Goal: Information Seeking & Learning: Compare options

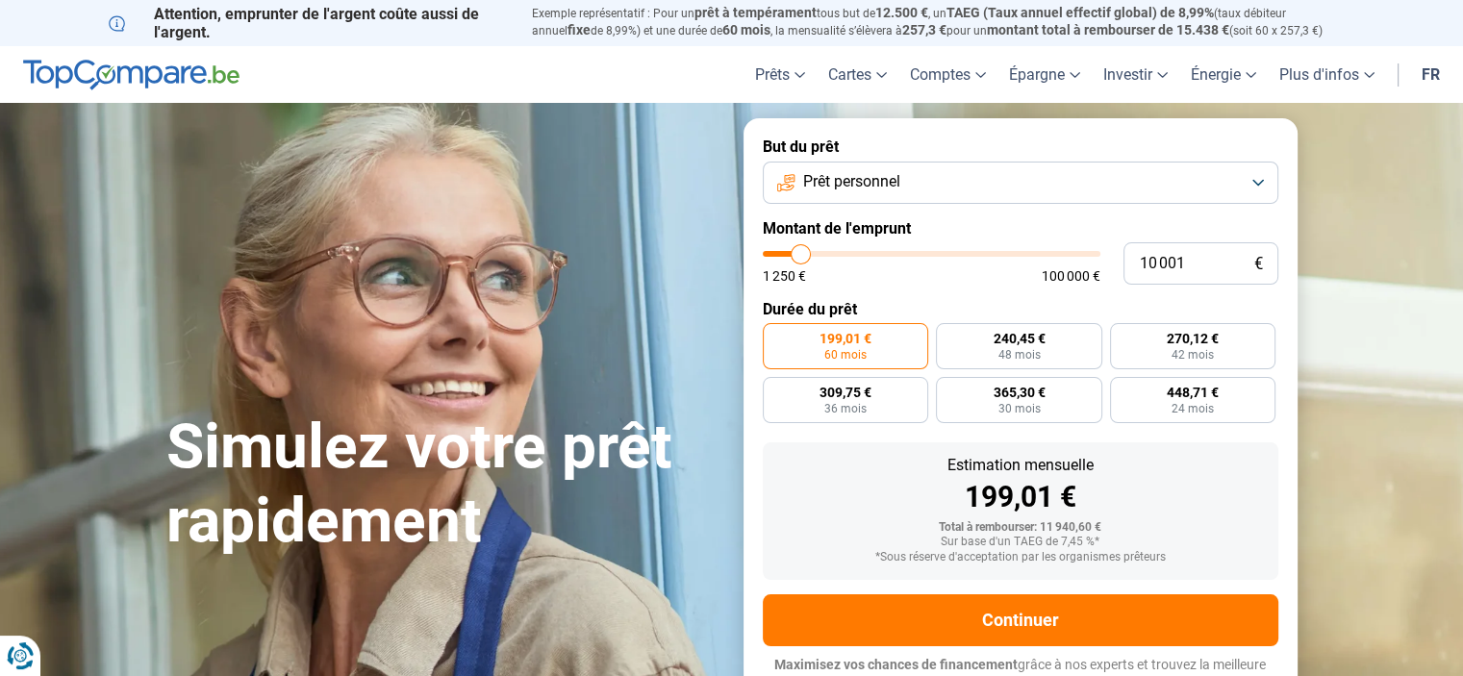
type input "8 750"
type input "8750"
type input "9 000"
type input "9000"
type input "9 750"
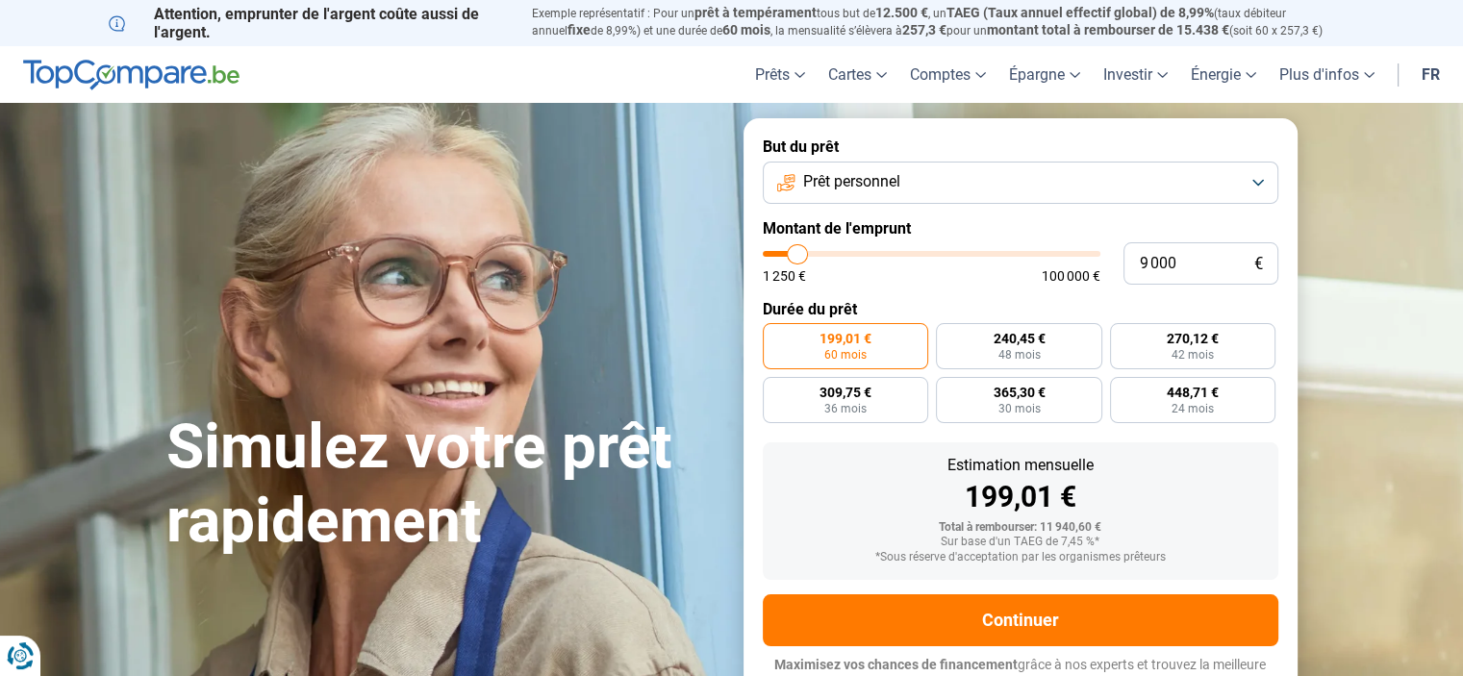
type input "9750"
type input "10 500"
type input "10500"
type input "10 750"
type input "10750"
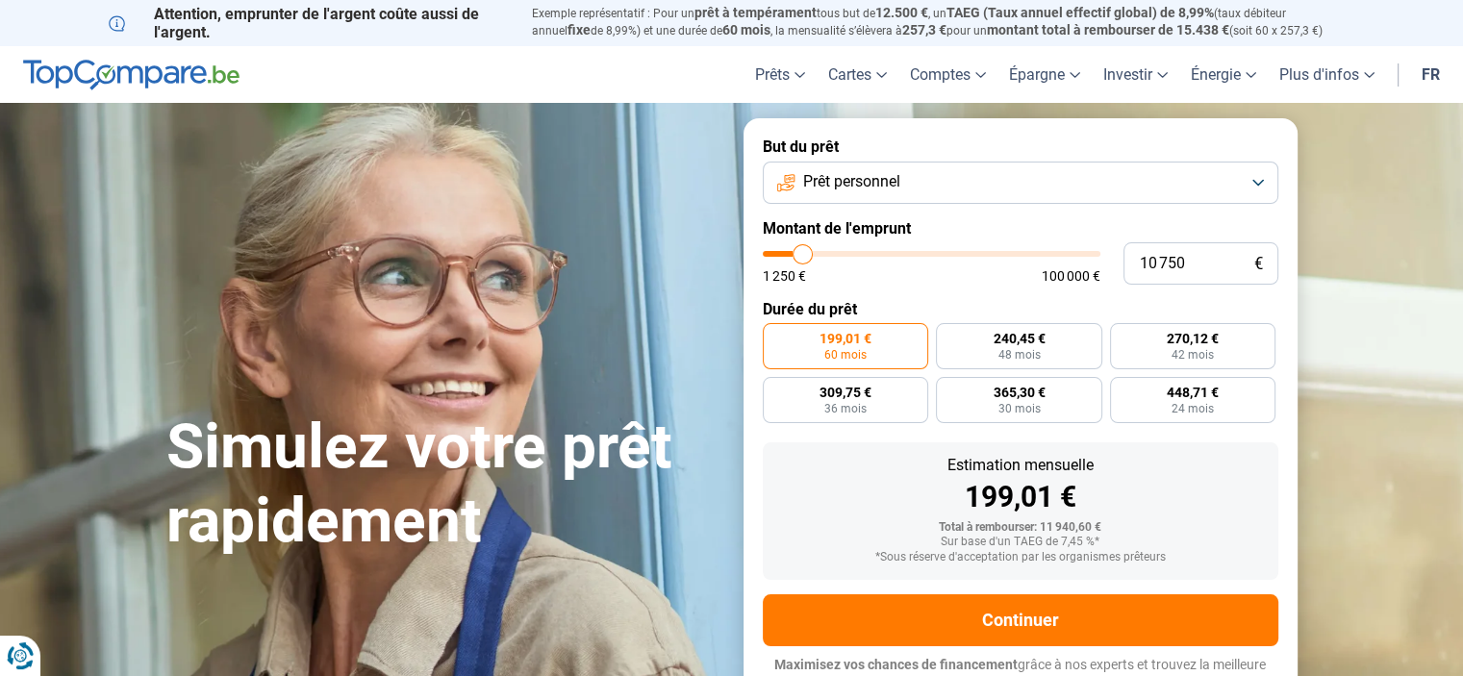
type input "11 000"
type input "11000"
type input "11 250"
type input "11250"
type input "11 500"
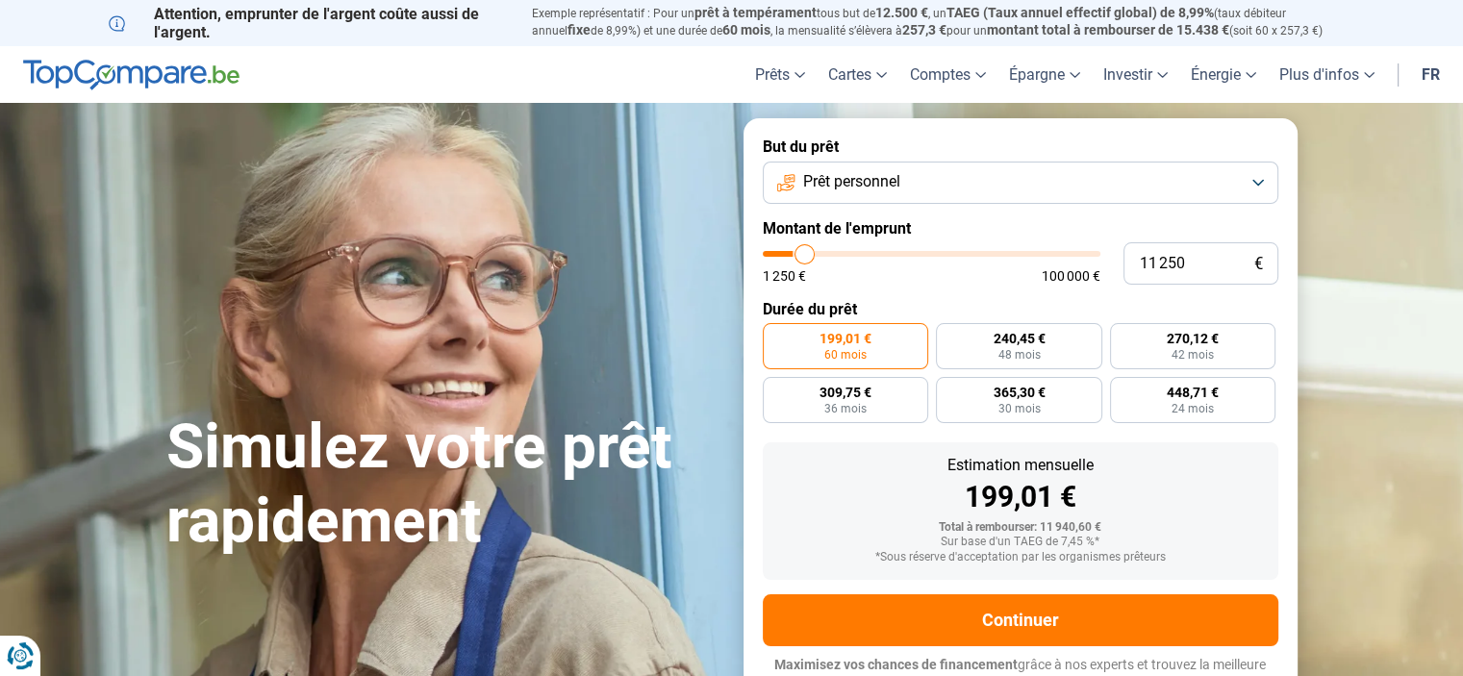
type input "11500"
type input "11 750"
type input "11750"
type input "12 000"
type input "12000"
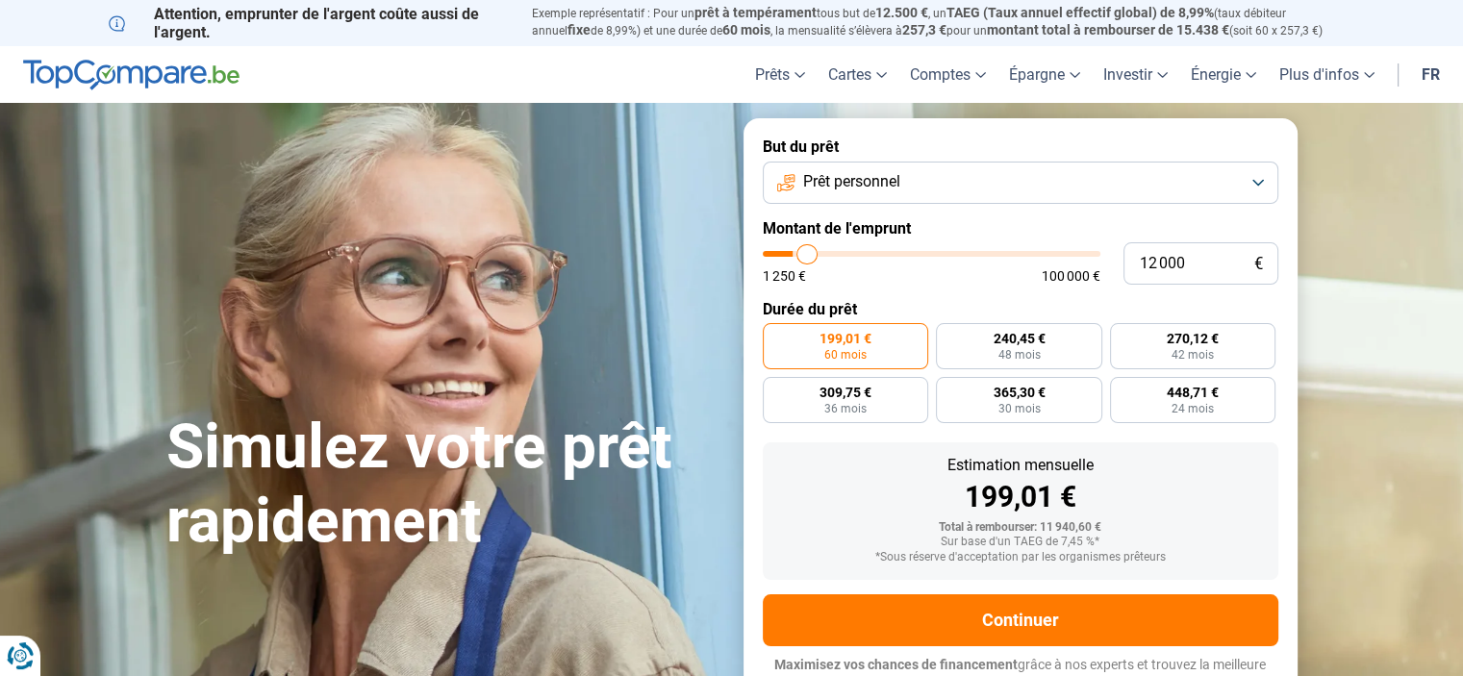
type input "12 500"
type input "12500"
type input "12 750"
type input "12750"
type input "13 000"
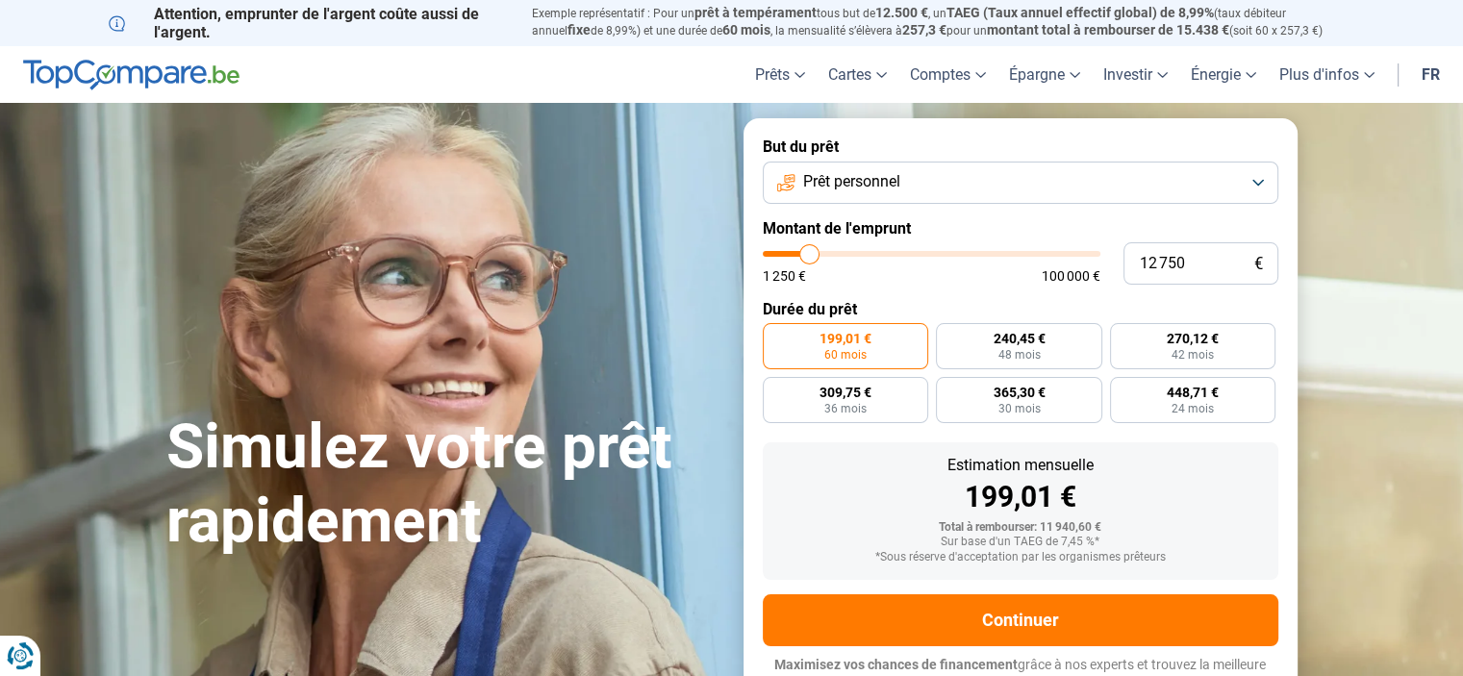
type input "13000"
type input "13 250"
type input "13250"
type input "12 750"
type input "12750"
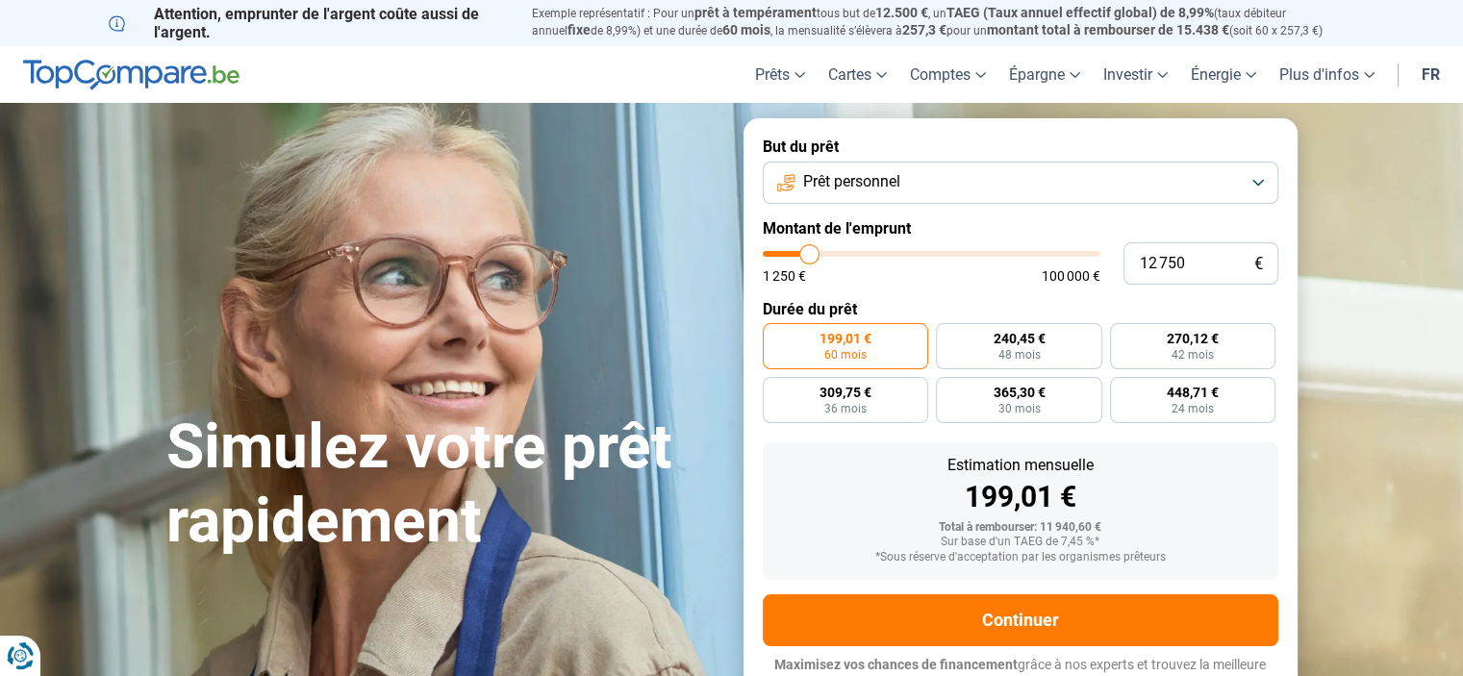
type input "12 500"
type input "12500"
type input "11 750"
type input "11750"
type input "11 000"
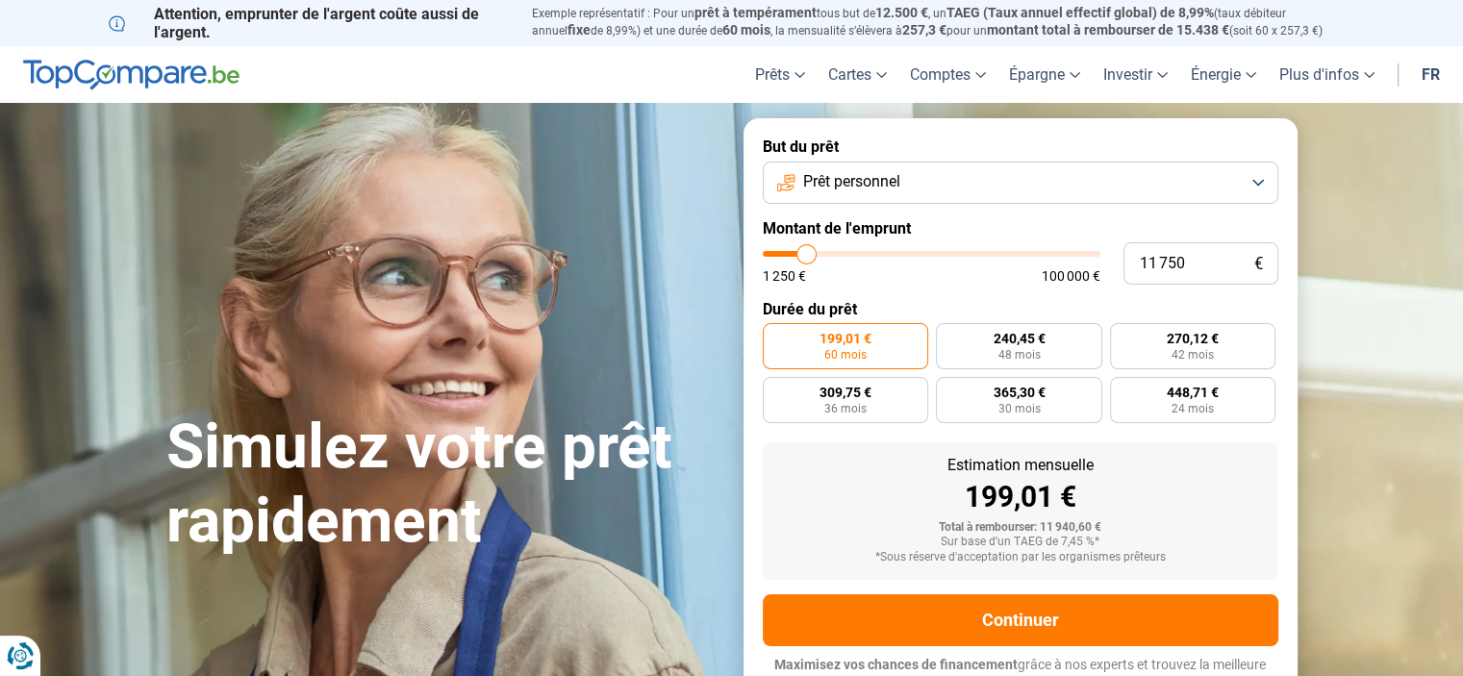
type input "11000"
type input "10 750"
type input "10750"
type input "10 250"
type input "10250"
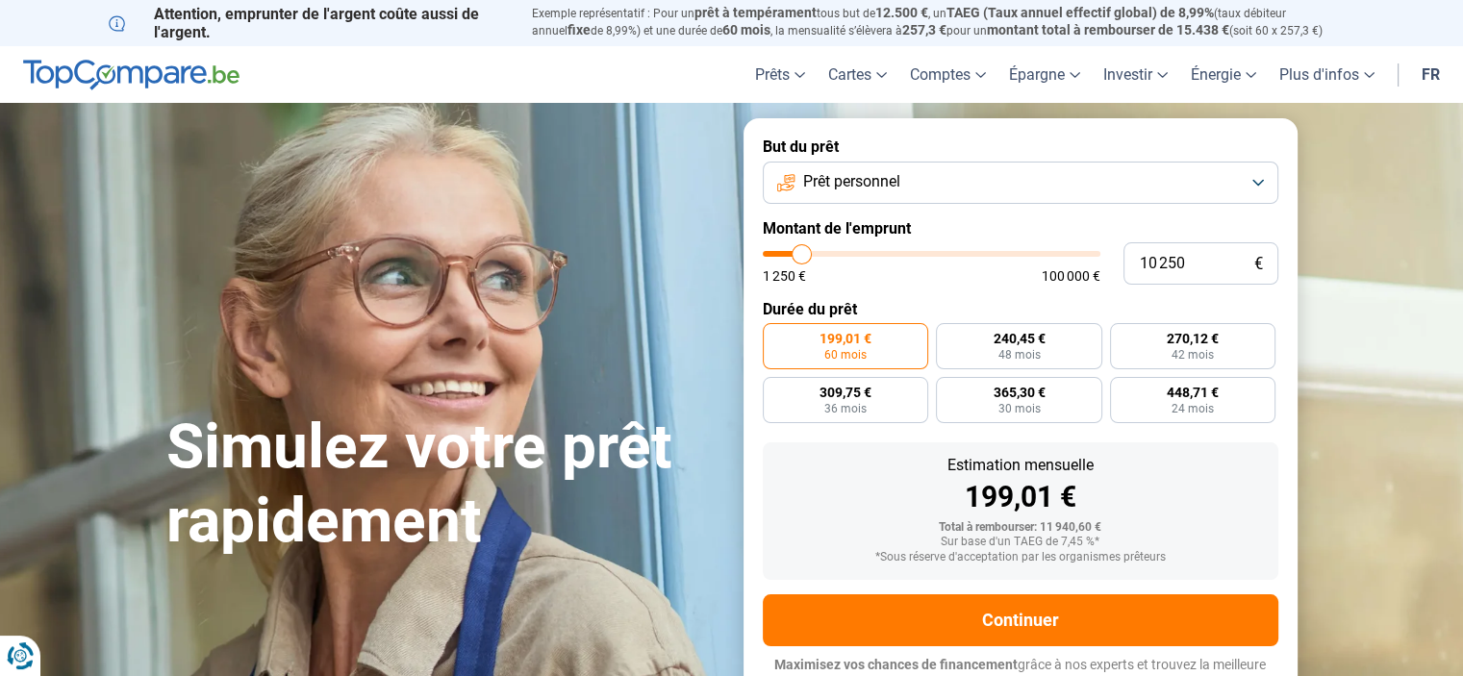
type input "9 500"
type input "9500"
type input "8 500"
type input "8500"
type input "7 500"
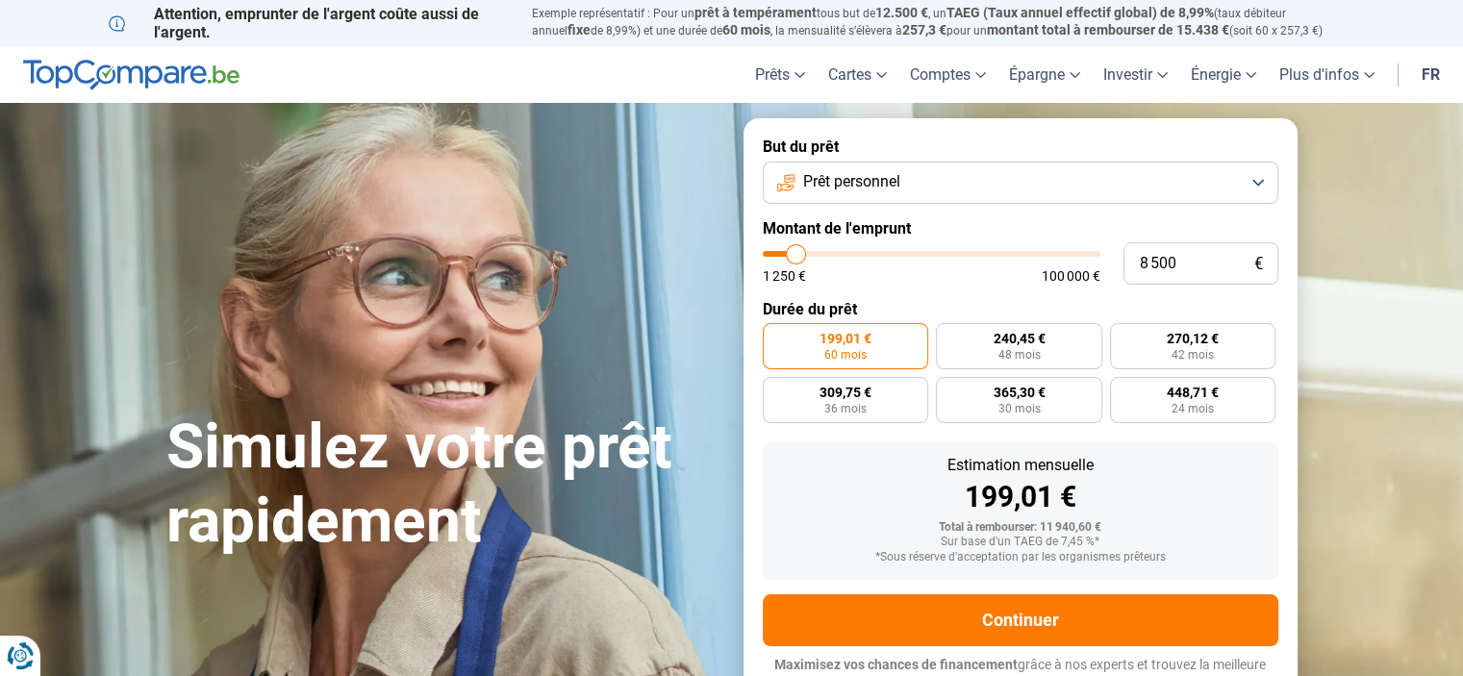
type input "7500"
type input "6 500"
type input "6500"
type input "4 500"
type input "4500"
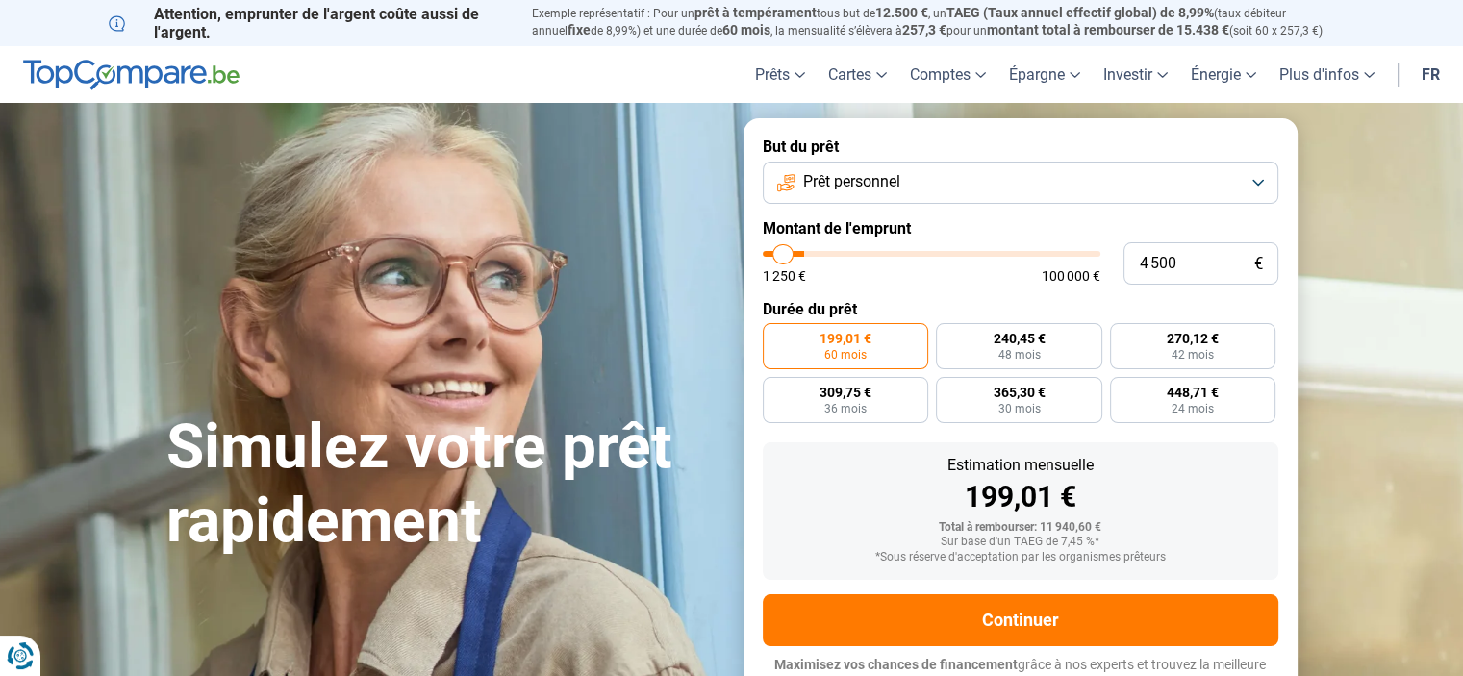
type input "2 750"
type input "2750"
type input "1 250"
drag, startPoint x: 796, startPoint y: 257, endPoint x: 720, endPoint y: 256, distance: 76.0
type input "1250"
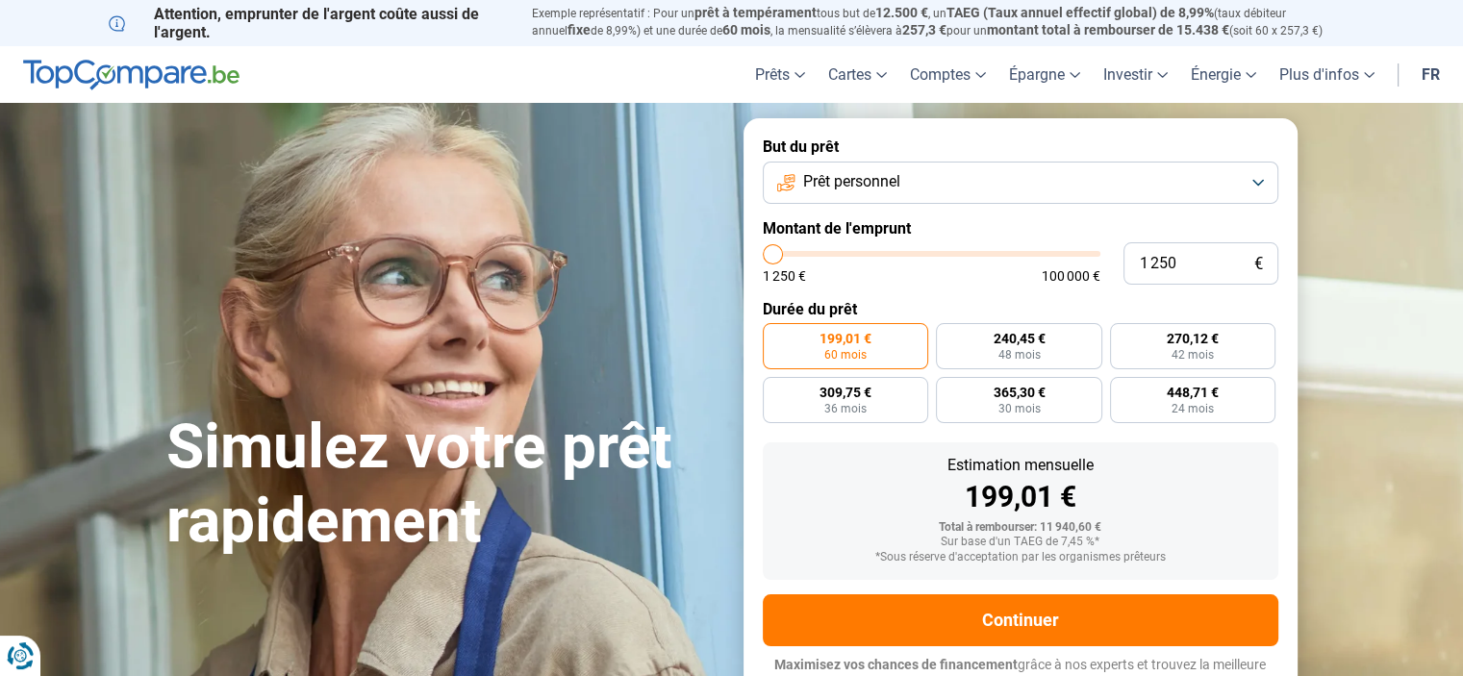
click at [763, 256] on input "range" at bounding box center [932, 254] width 338 height 6
radio input "true"
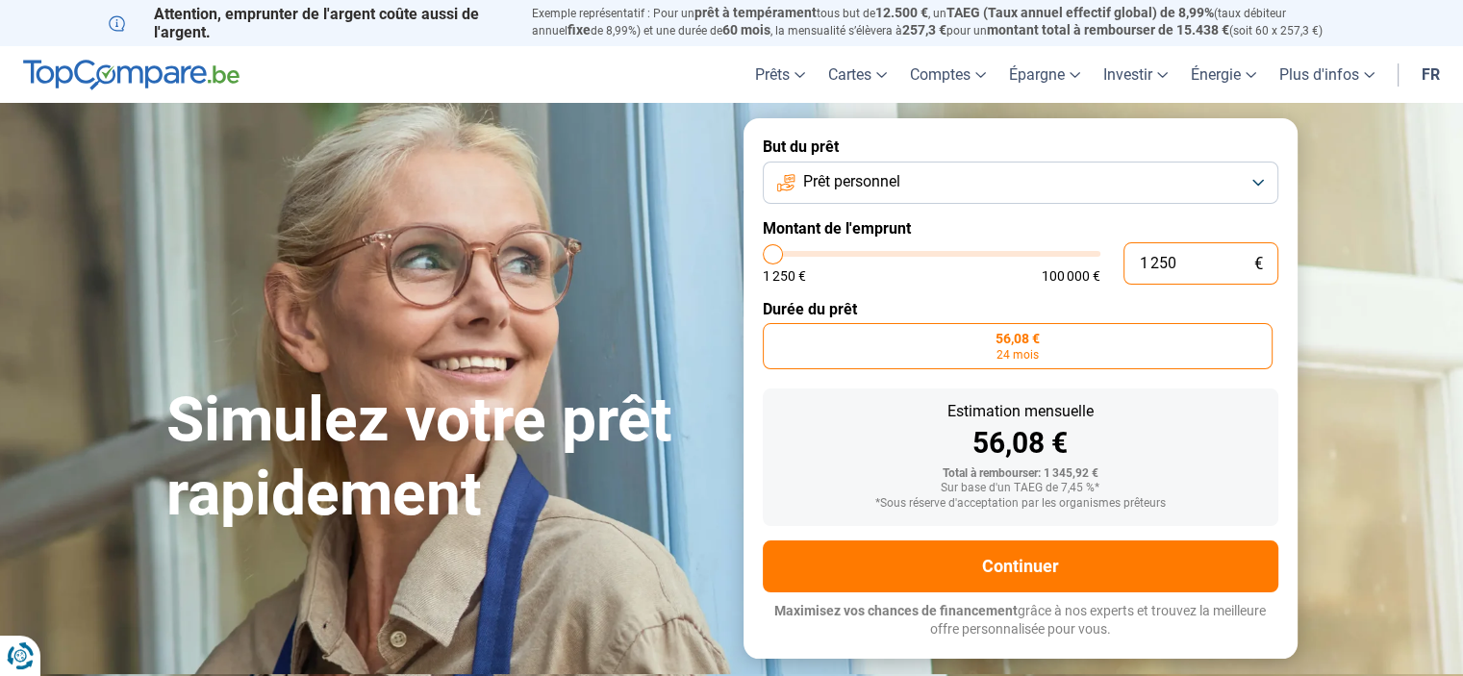
click at [1198, 263] on input "1 250" at bounding box center [1200, 263] width 155 height 42
type input "125"
type input "1250"
type input "12"
type input "1250"
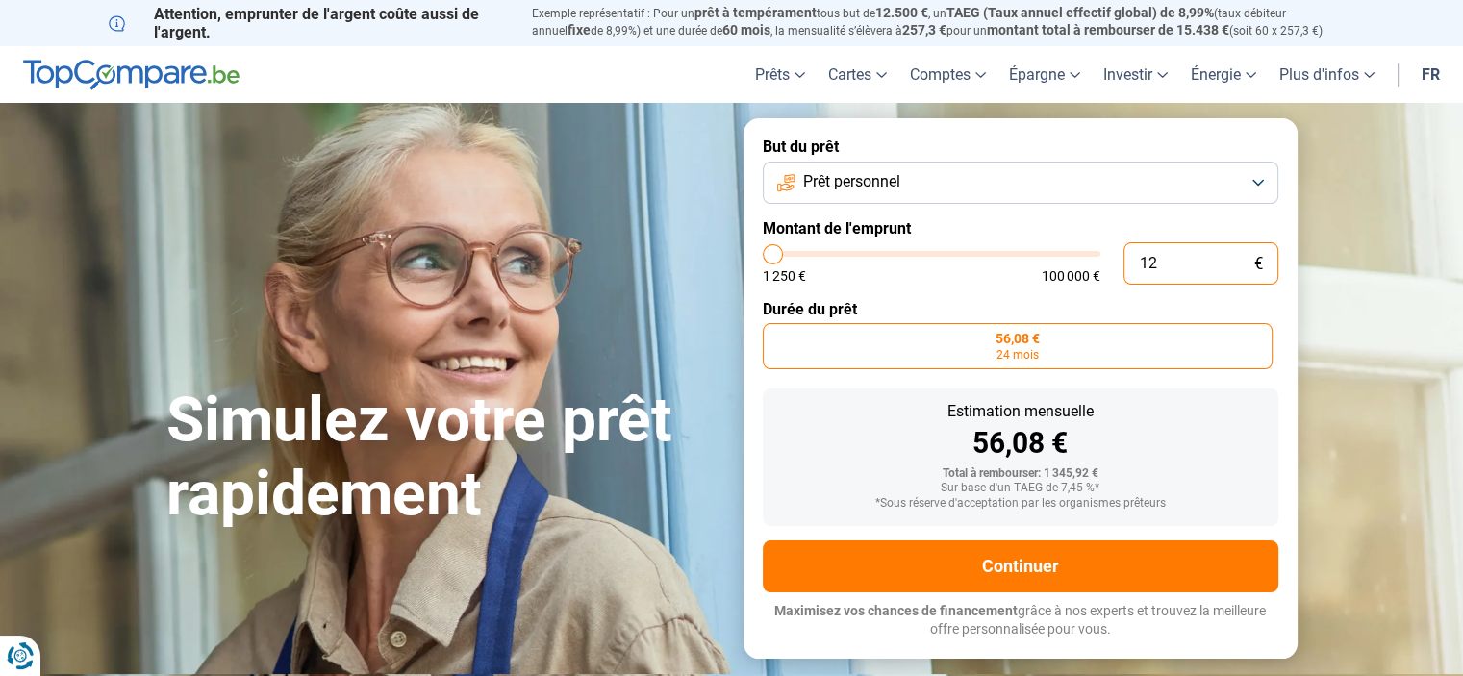
type input "1"
type input "1250"
type input "0"
type input "1250"
type input "3"
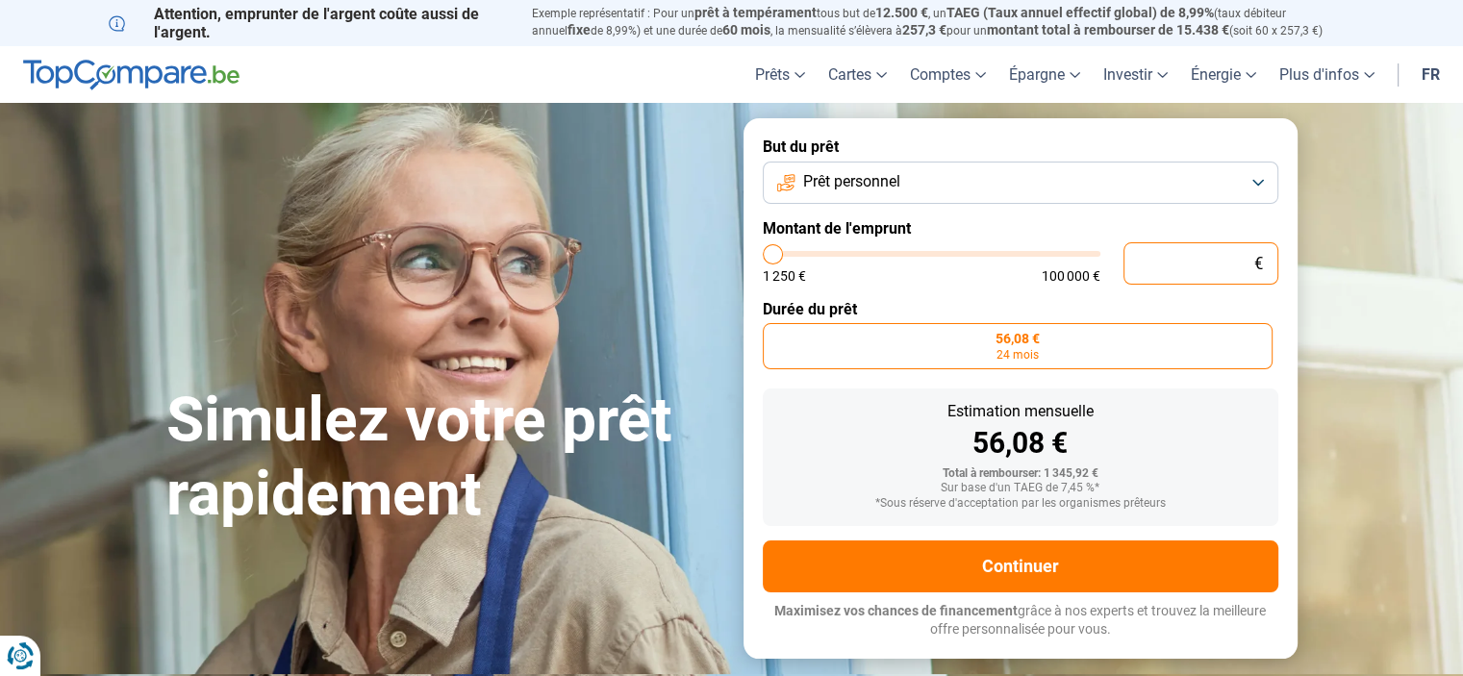
type input "1250"
type input "30"
type input "1250"
type input "300"
type input "1250"
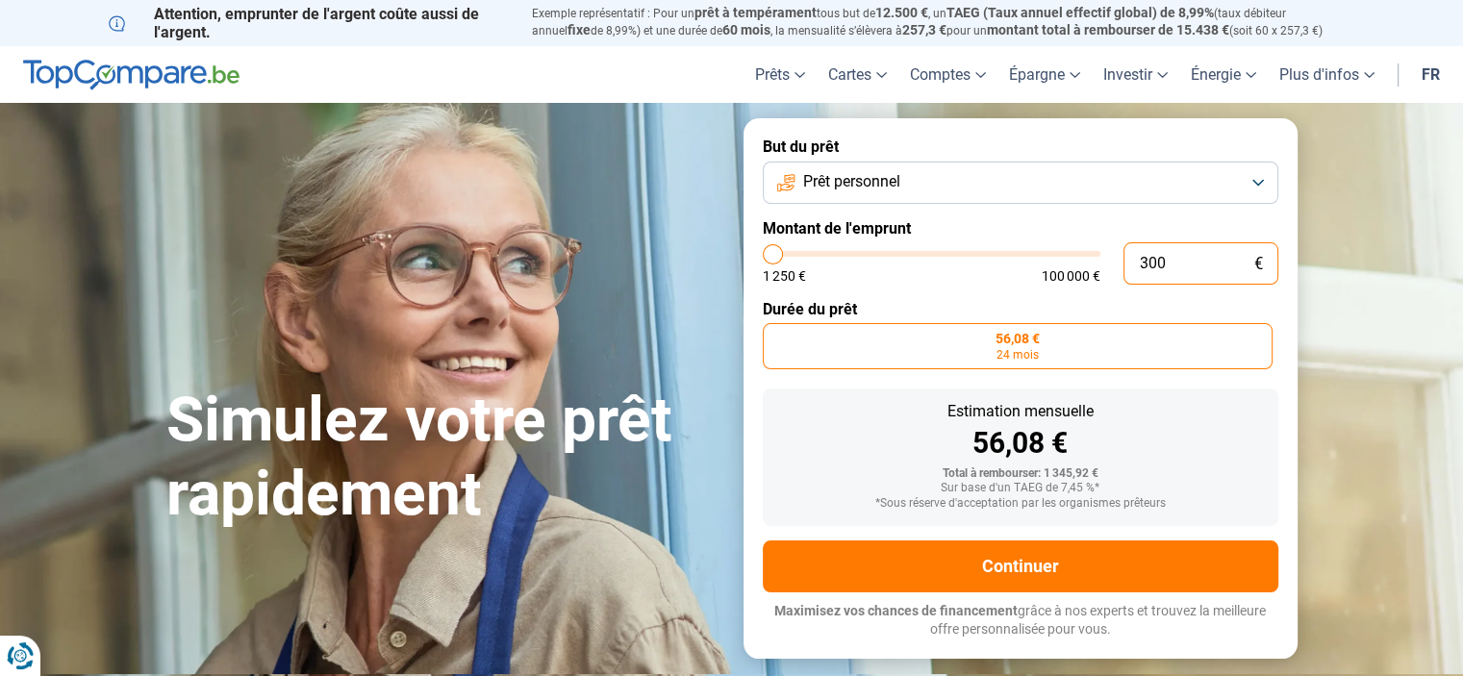
type input "3 000"
type input "3000"
radio input "false"
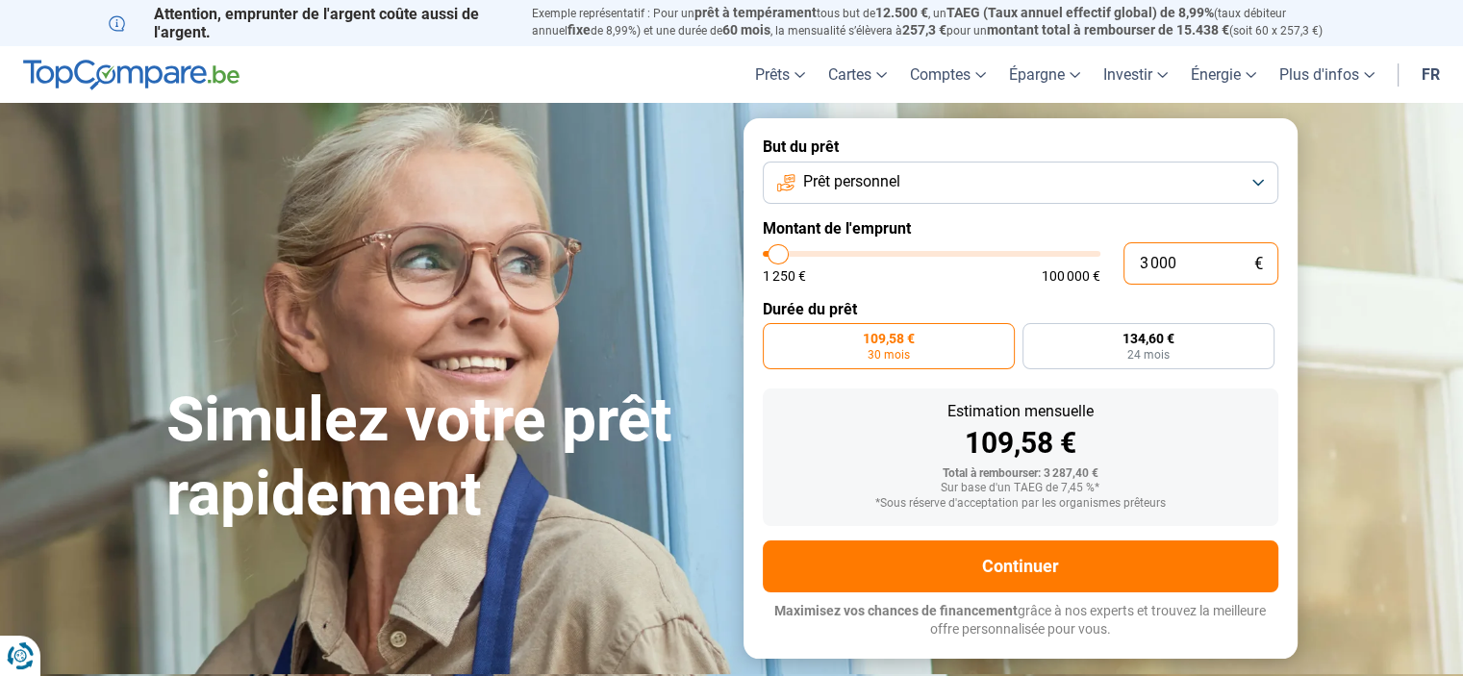
type input "300"
type input "1250"
type input "30"
type input "1250"
type input "3"
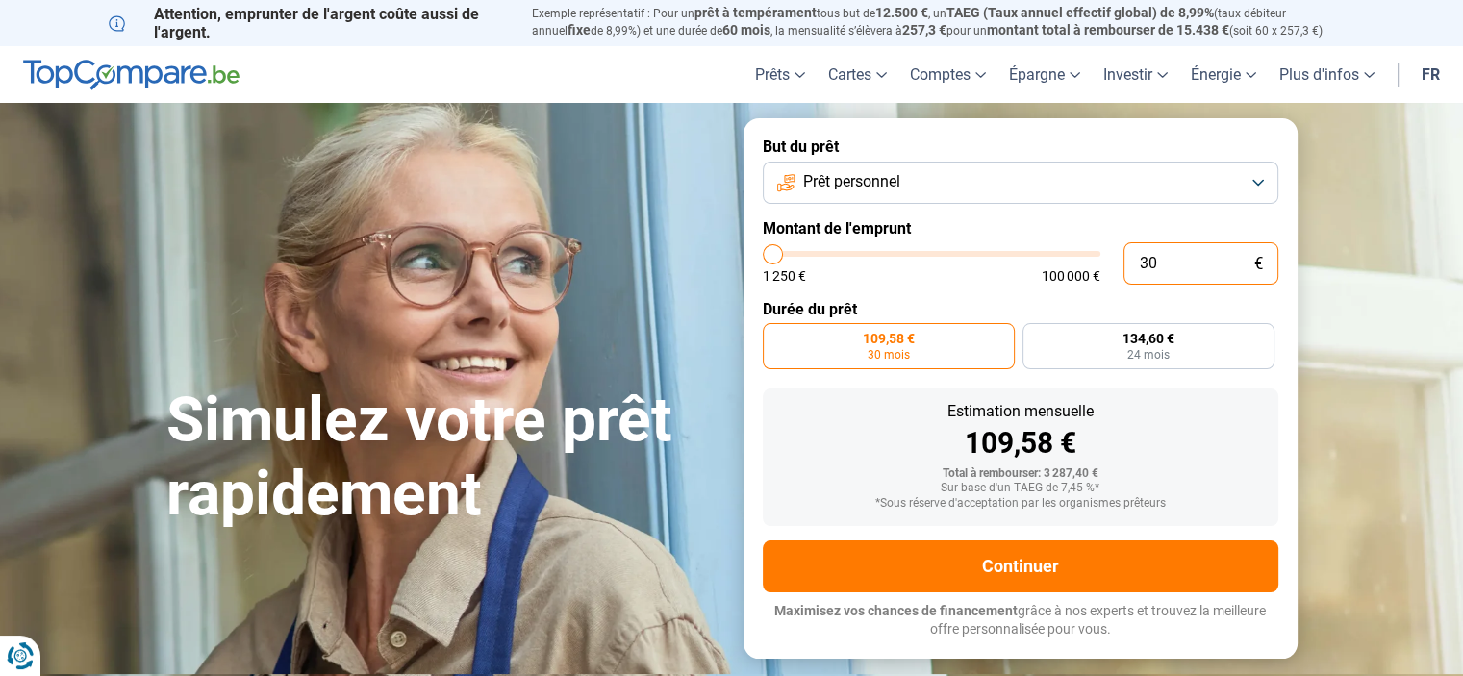
type input "1250"
type input "35"
type input "1250"
type input "350"
type input "1250"
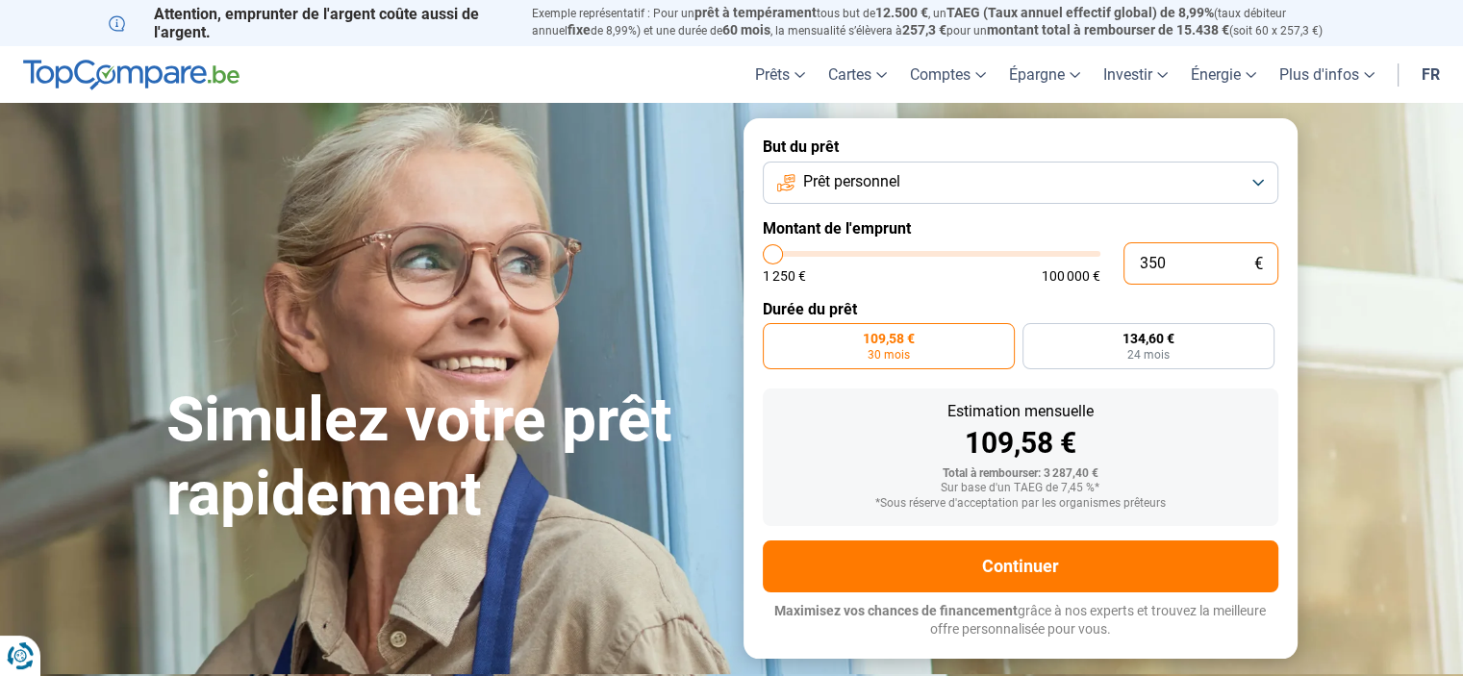
type input "3 500"
type input "3500"
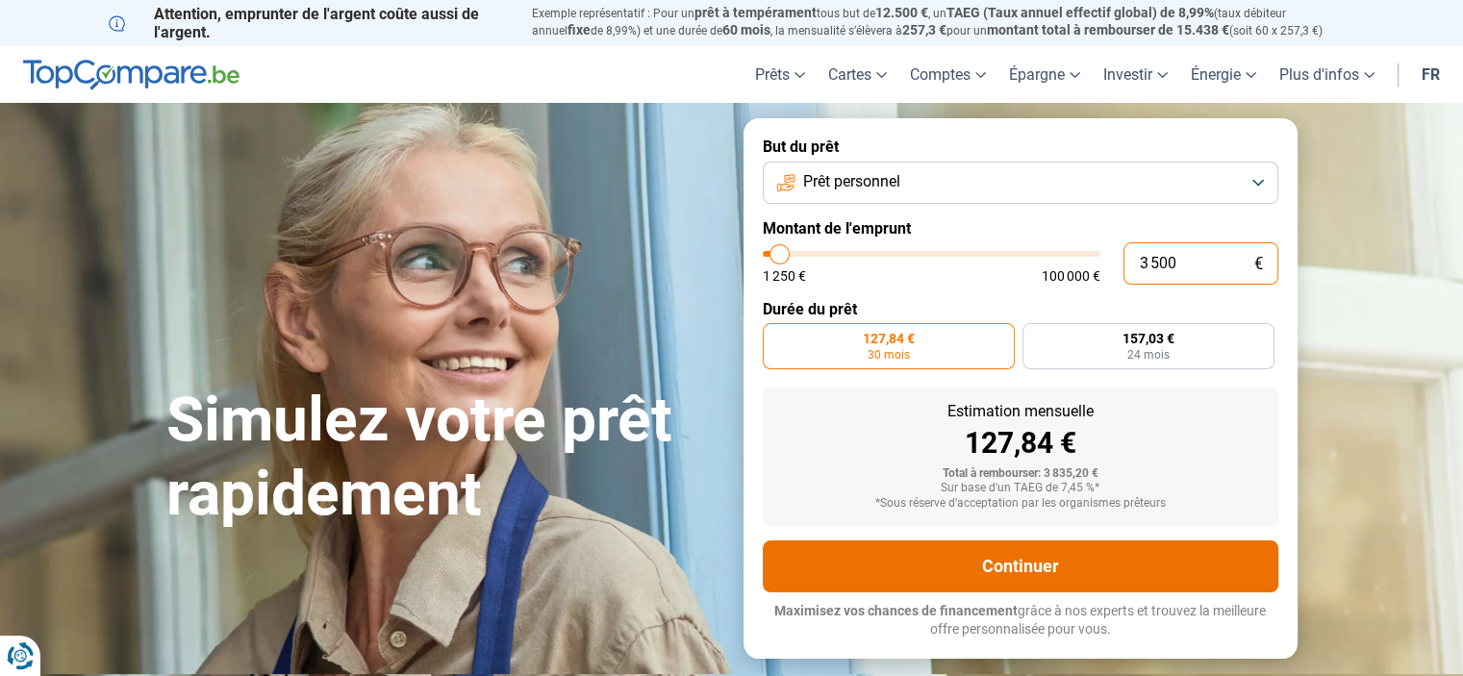
type input "3 500"
click at [1016, 564] on button "Continuer" at bounding box center [1020, 566] width 515 height 52
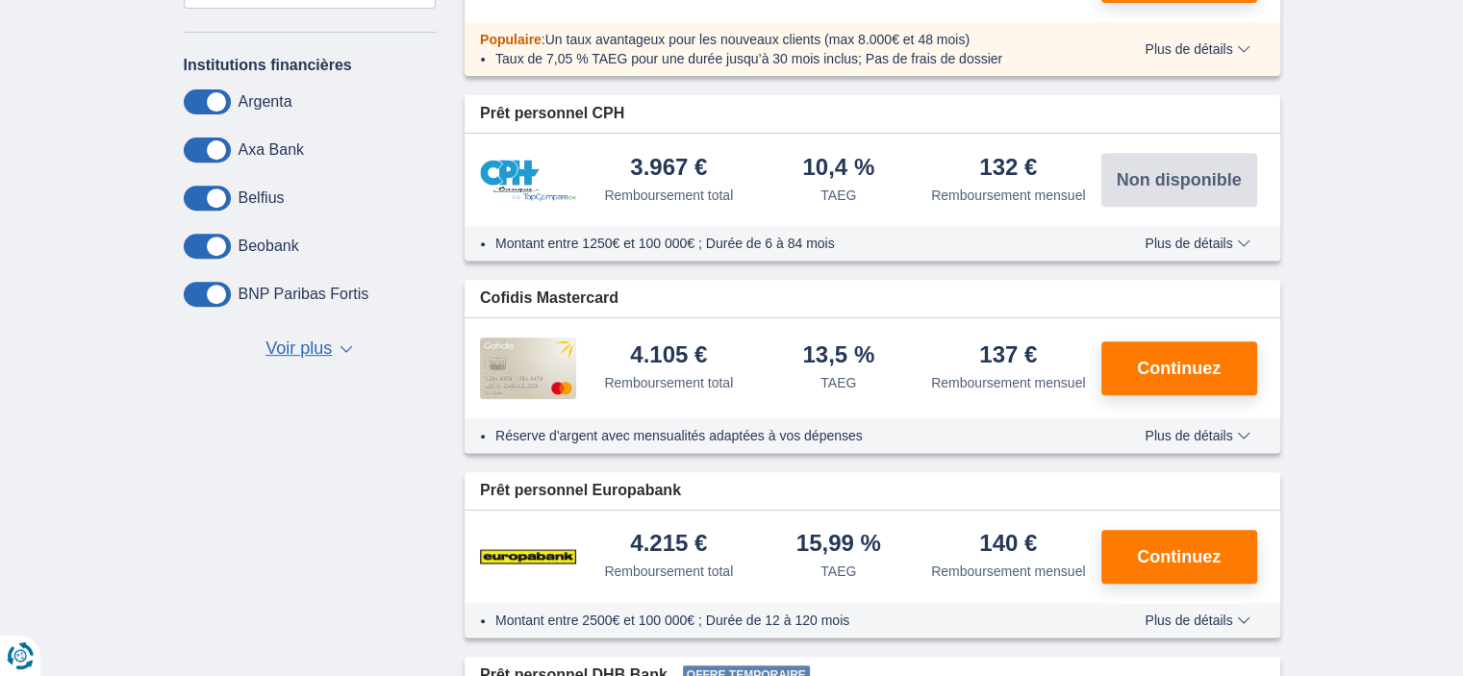
scroll to position [256, 0]
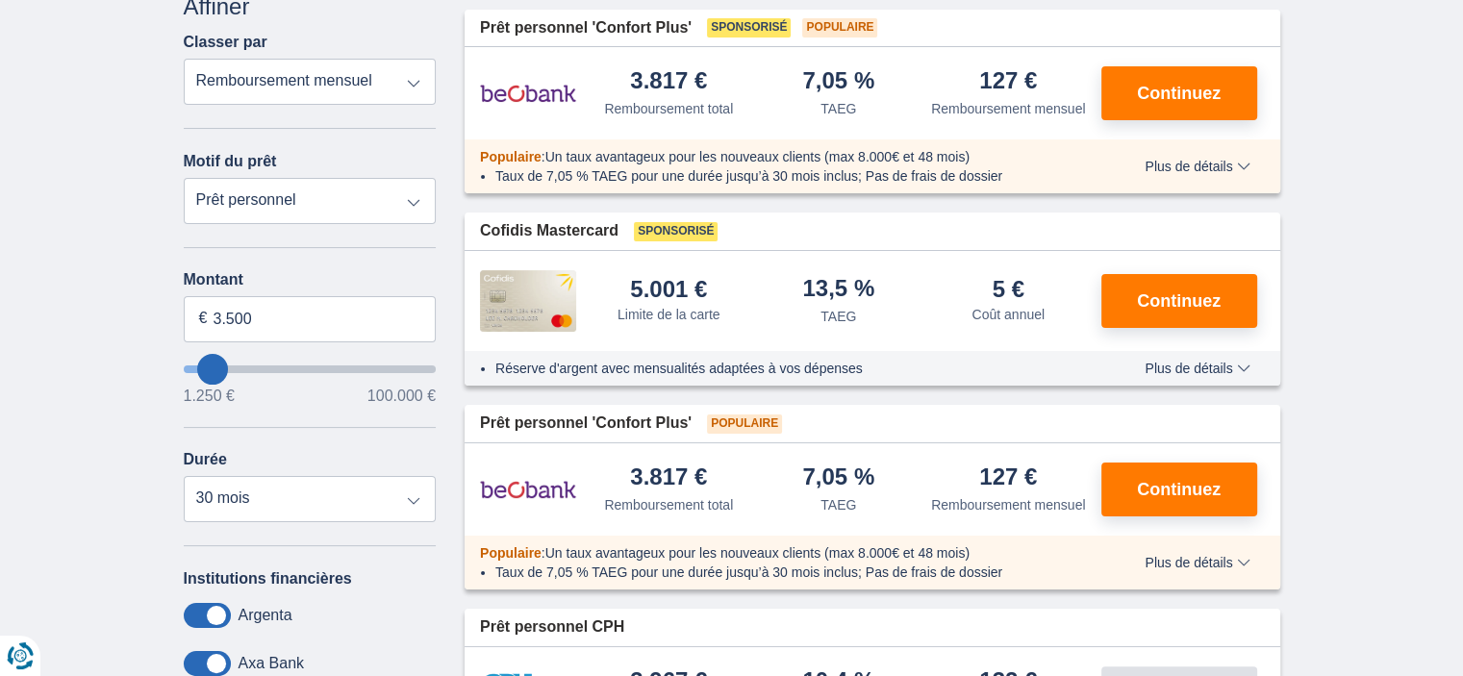
click at [389, 88] on select "Remboursement total TAEG Remboursement mensuel" at bounding box center [310, 82] width 253 height 46
click at [255, 203] on select "Prêt personnel Voiture Moto / vélo Caravane / mobilhome Travaux Energie Rachat …" at bounding box center [310, 201] width 253 height 46
select select "holiday"
click at [184, 178] on select "Prêt personnel Voiture Moto / vélo Caravane / mobilhome Travaux Energie Rachat …" at bounding box center [310, 201] width 253 height 46
type input "7.500"
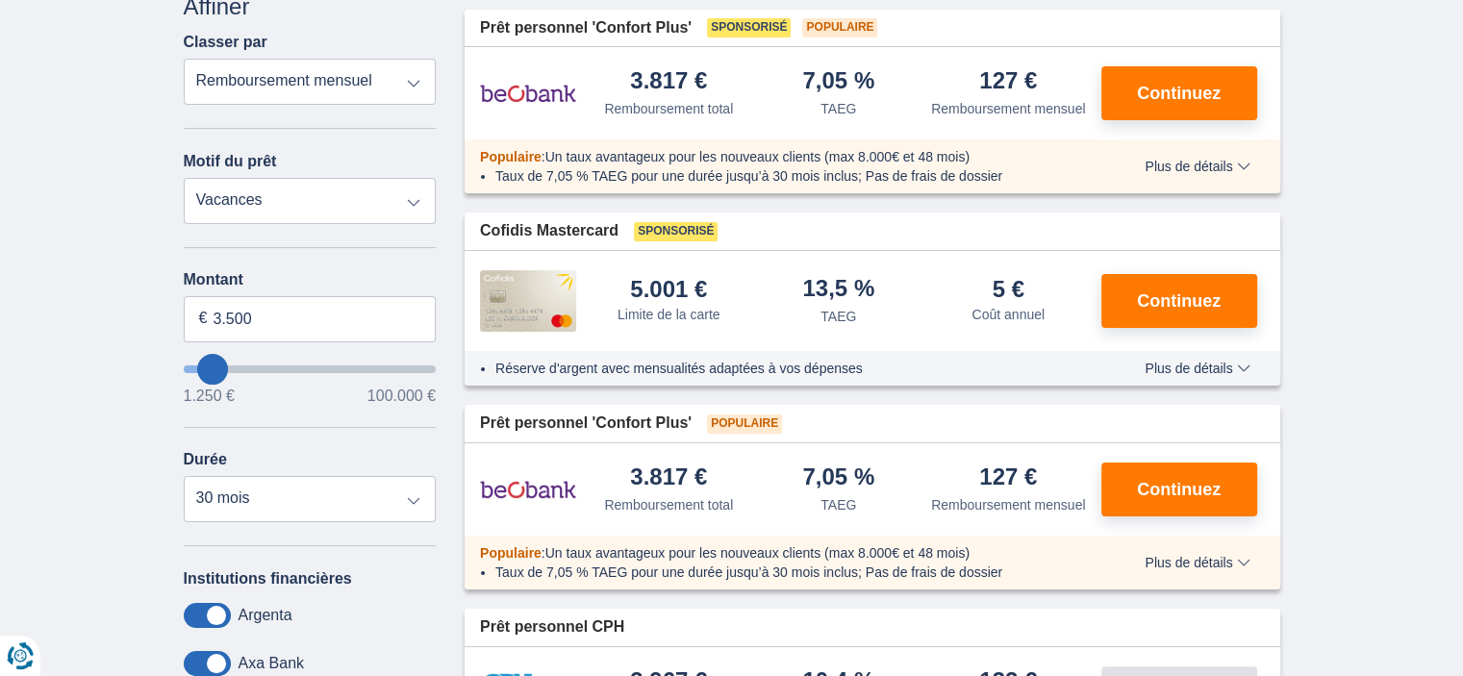
type input "7250"
select select "42"
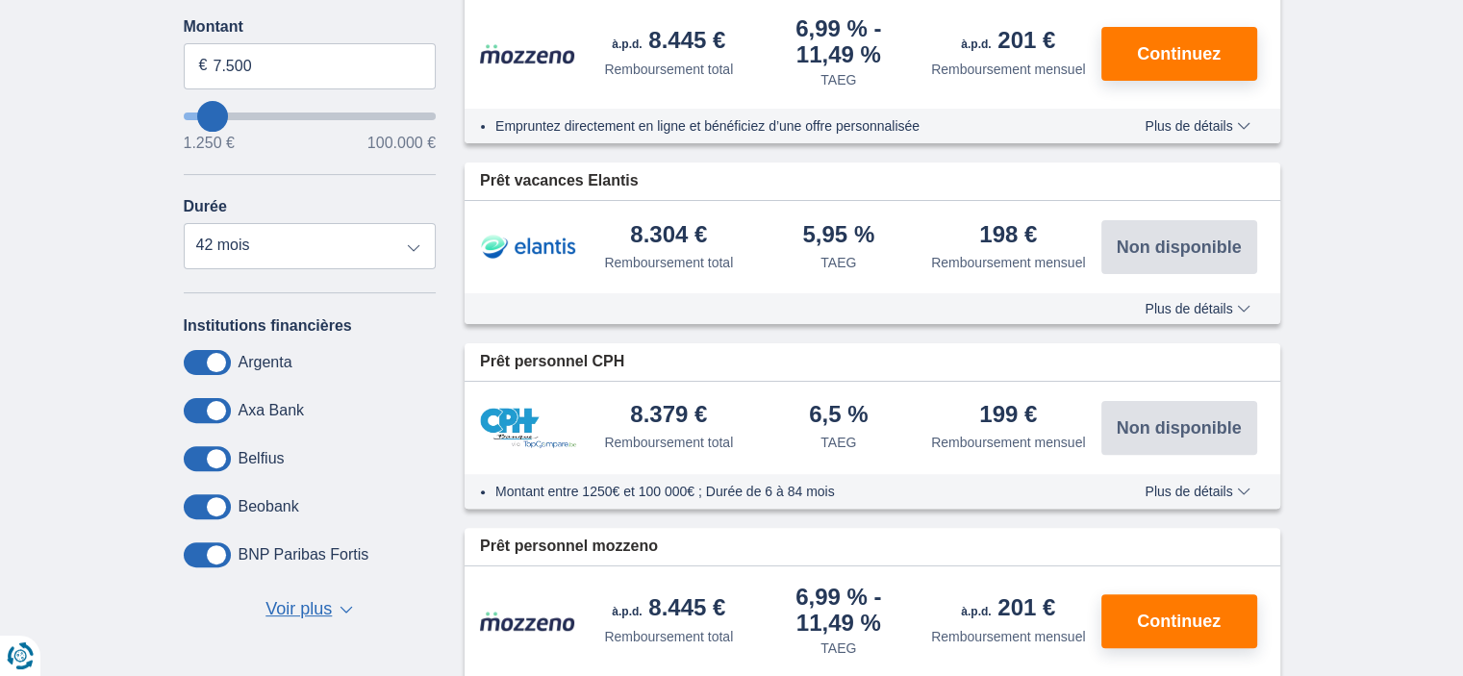
scroll to position [513, 0]
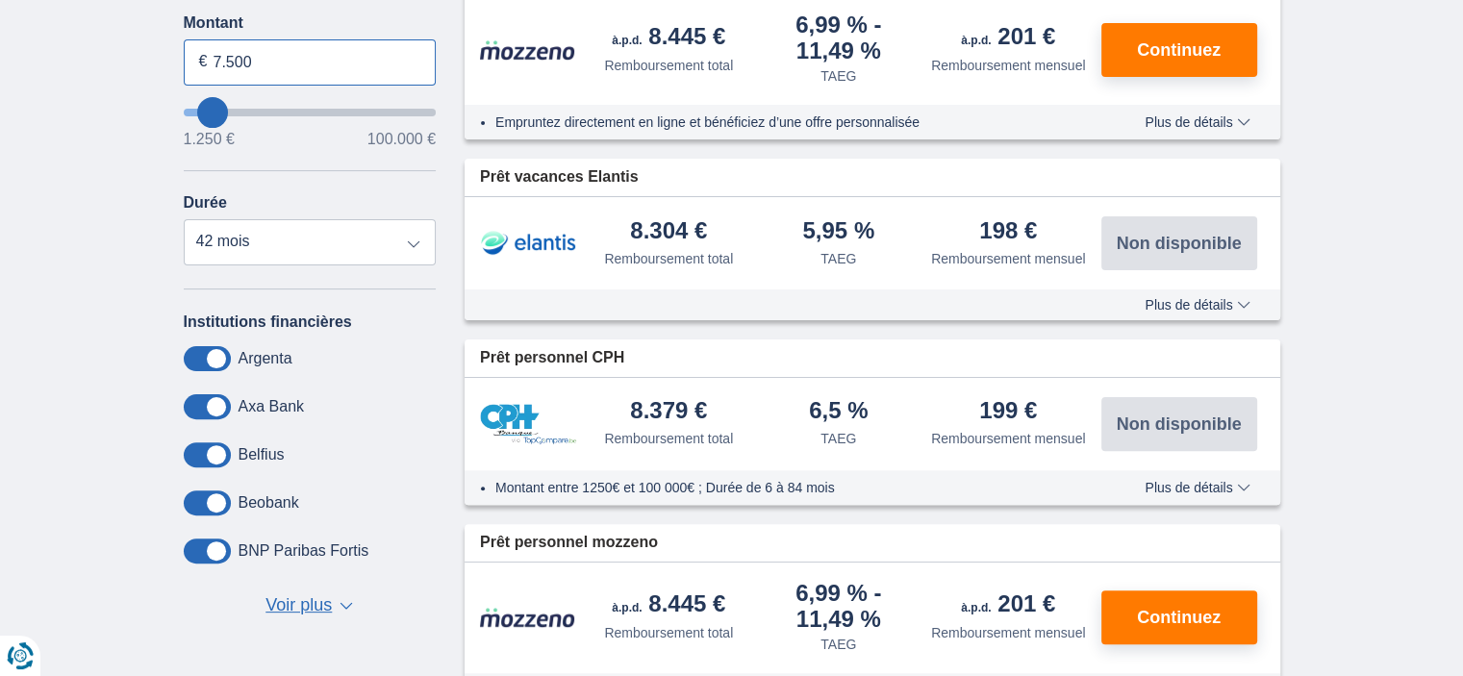
click at [298, 56] on input "7.500" at bounding box center [310, 62] width 253 height 46
type input "7"
type input "3.500"
type input "3250"
select select "30"
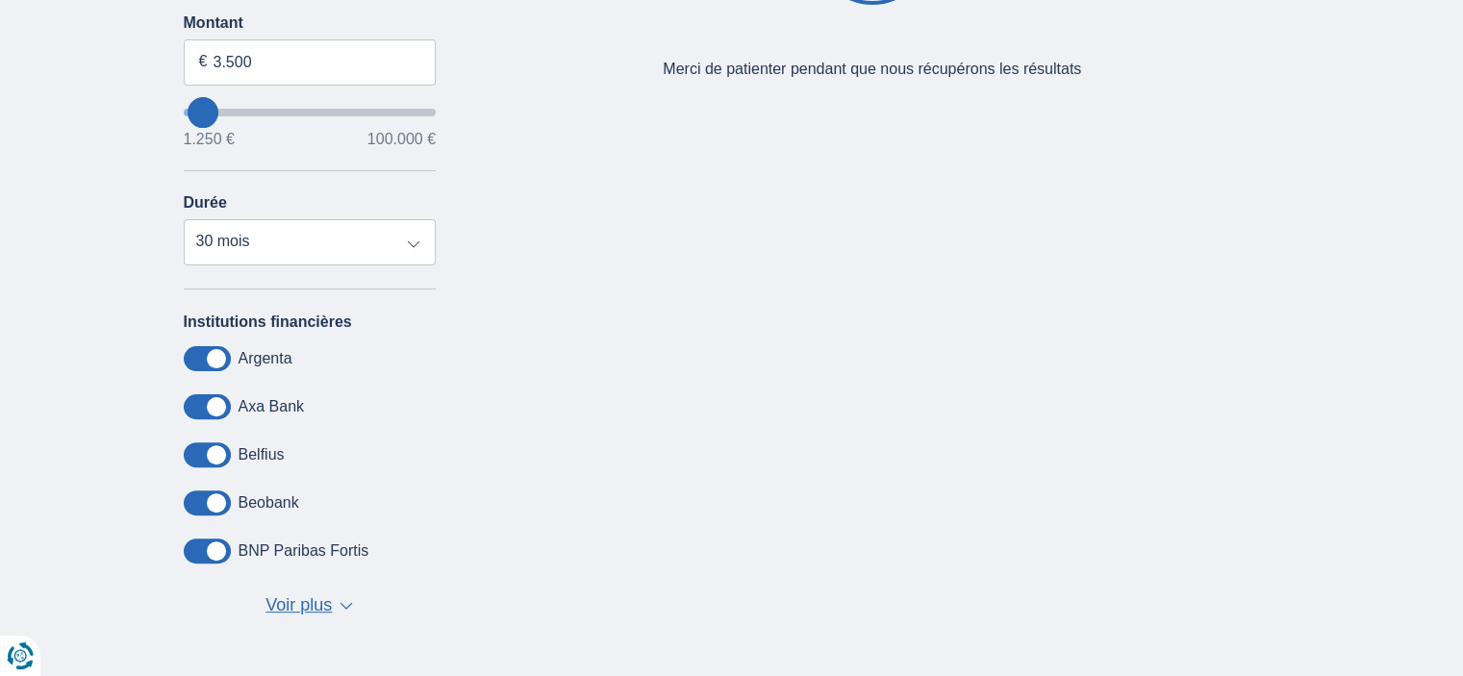
click at [77, 187] on div "× widget.non-eligible-application.title widget.non-eligible-application.text no…" at bounding box center [731, 203] width 1463 height 984
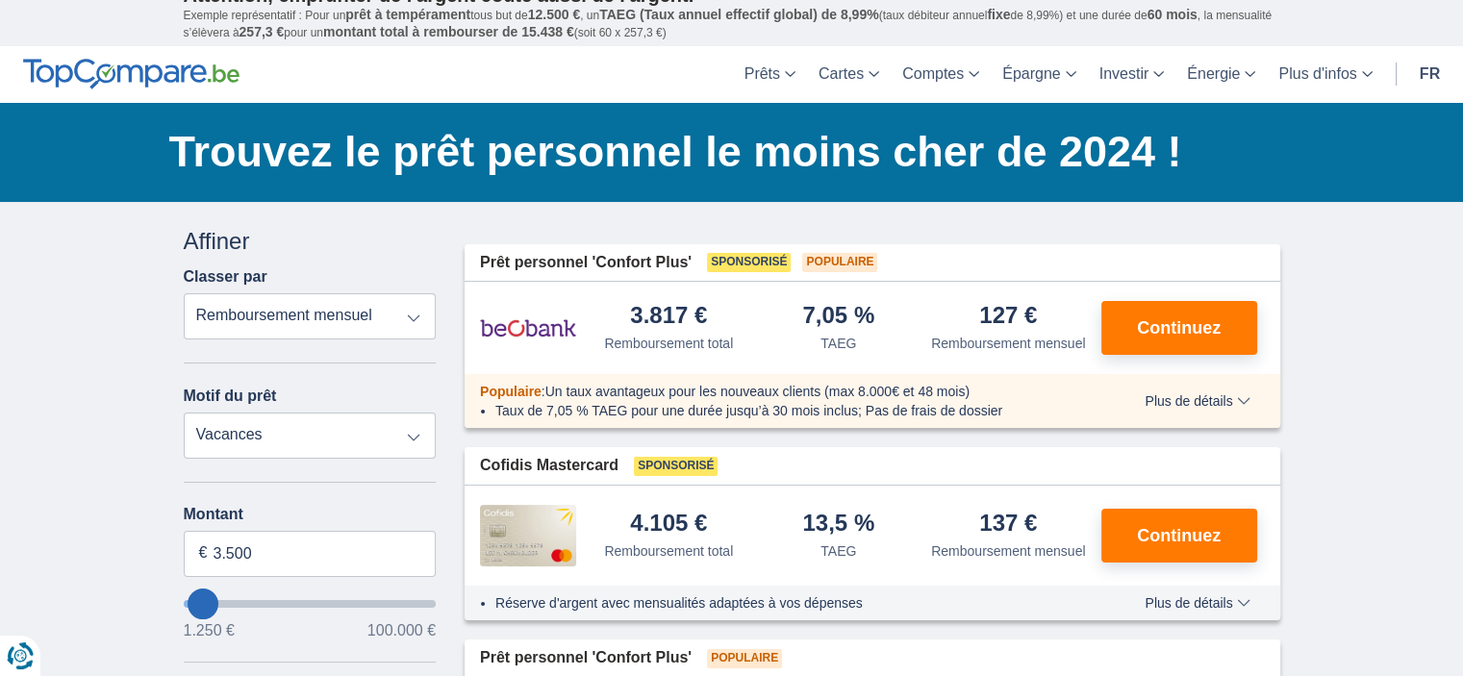
scroll to position [0, 0]
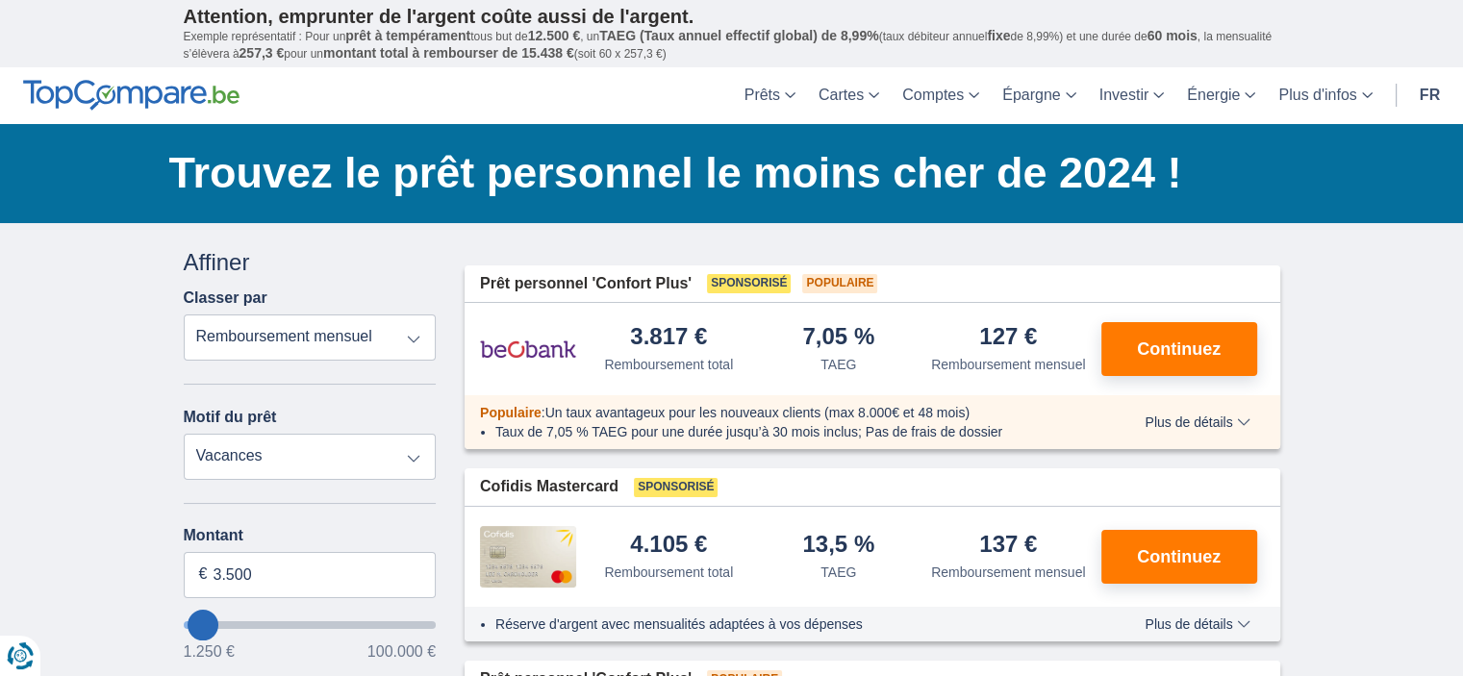
click at [415, 338] on select "Remboursement total TAEG Remboursement mensuel" at bounding box center [310, 337] width 253 height 46
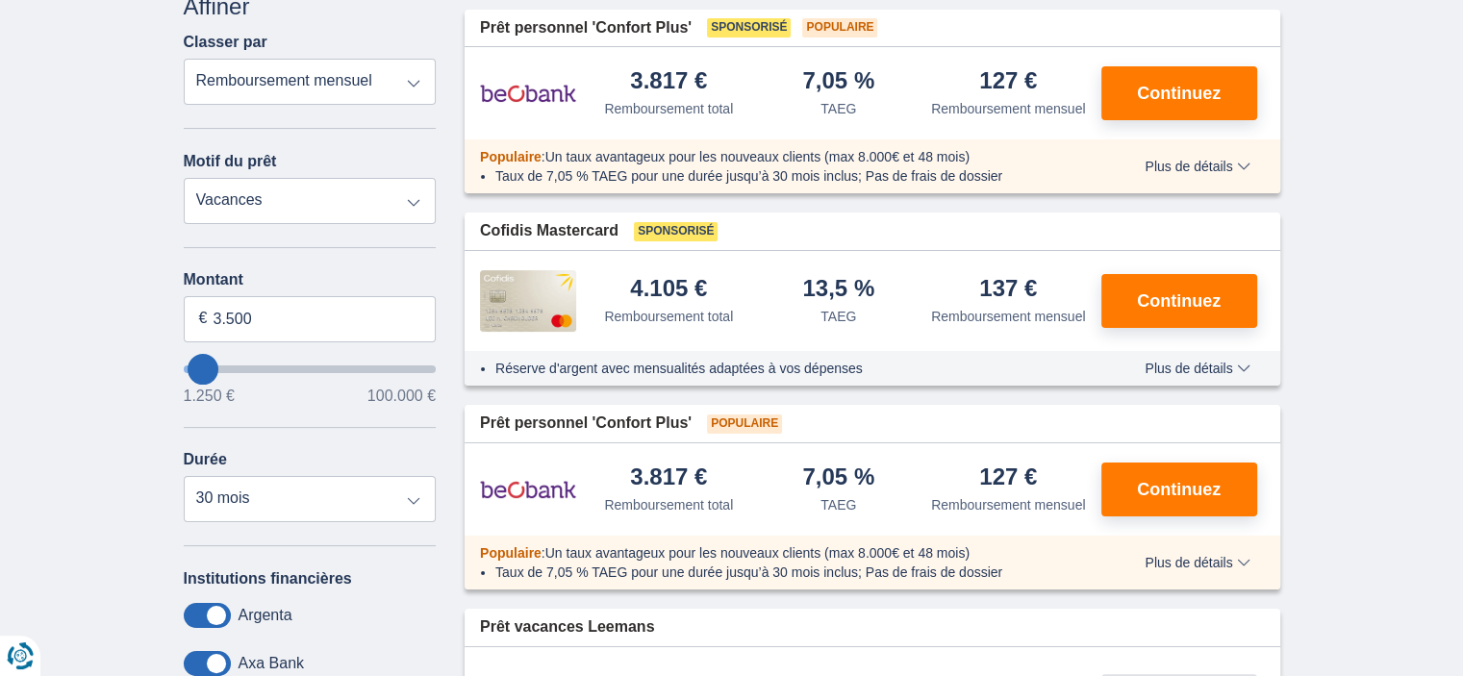
scroll to position [513, 0]
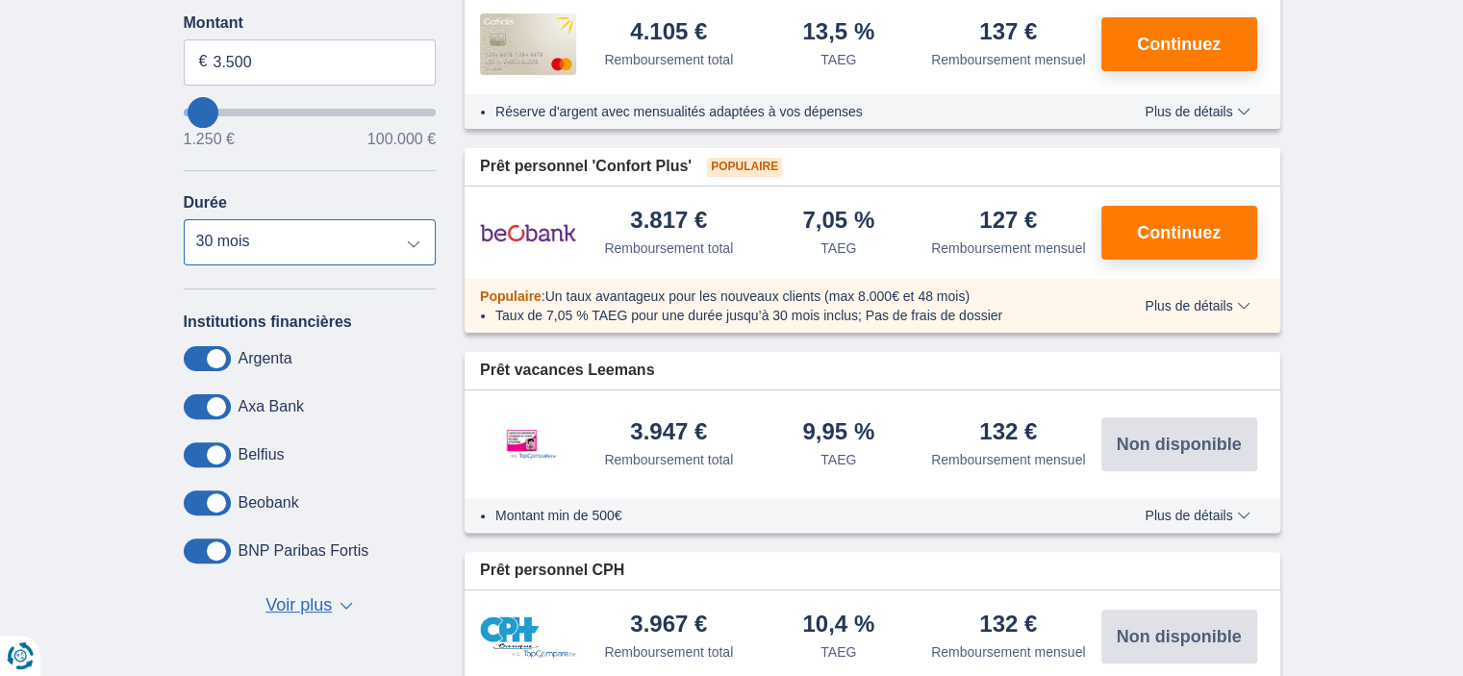
click at [412, 240] on select "12 mois 18 mois 24 mois 30 mois" at bounding box center [310, 242] width 253 height 46
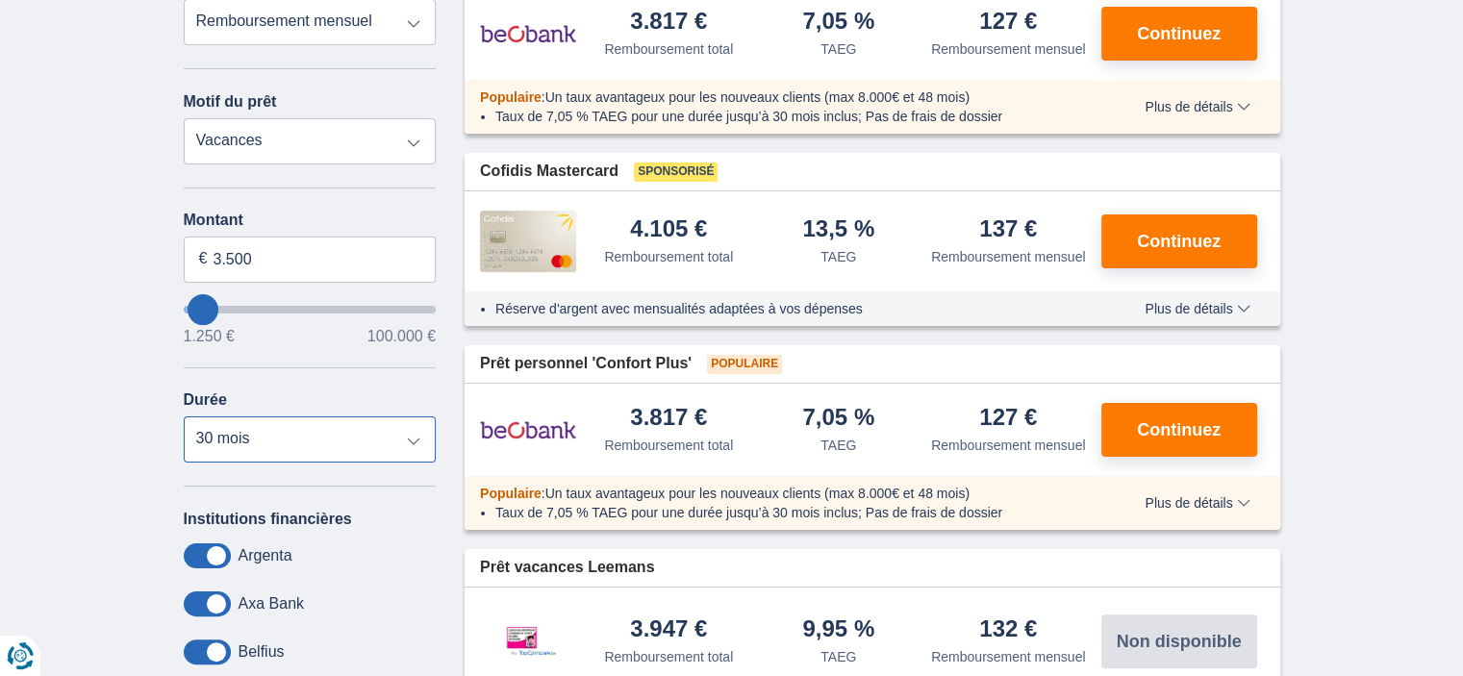
scroll to position [256, 0]
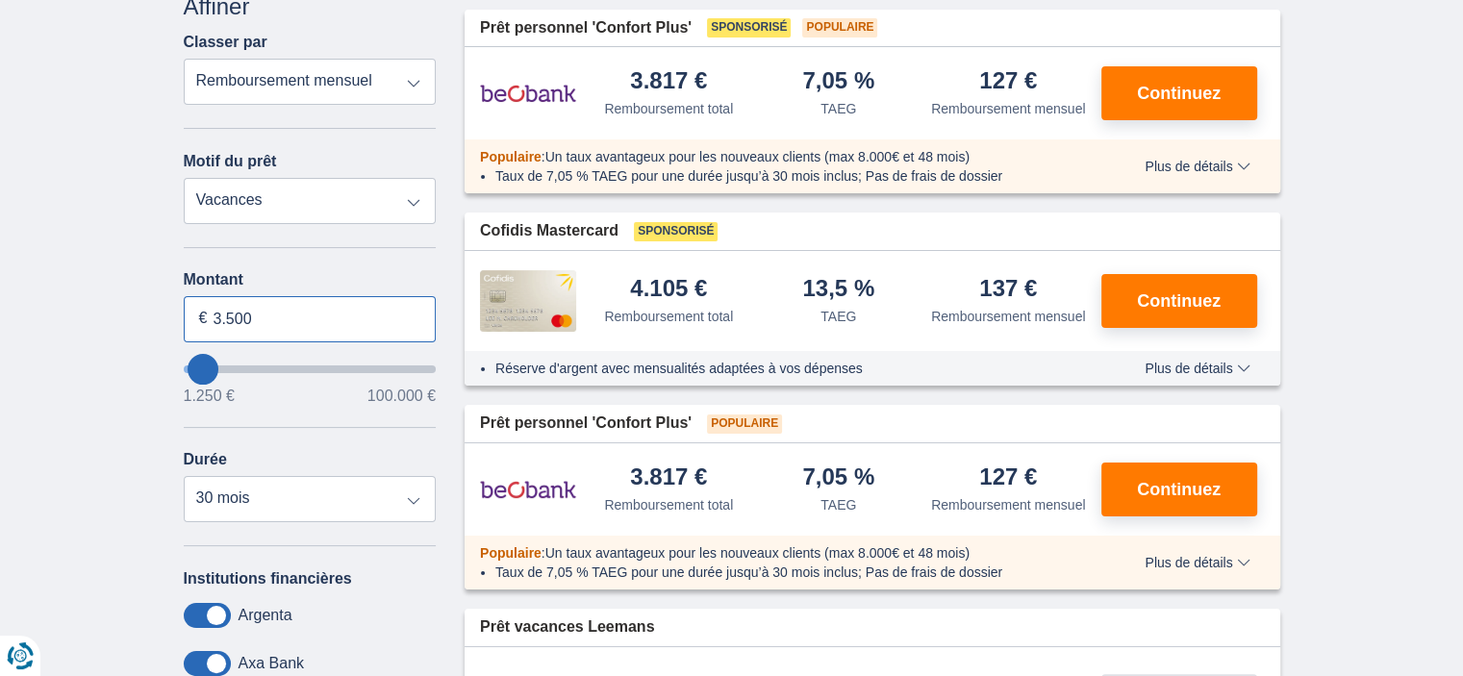
click at [260, 314] on input "3.500" at bounding box center [310, 319] width 253 height 46
type input "3.000"
type input "3250"
click at [1169, 309] on button "Continuez" at bounding box center [1179, 301] width 156 height 54
